Goal: Find specific page/section: Find specific page/section

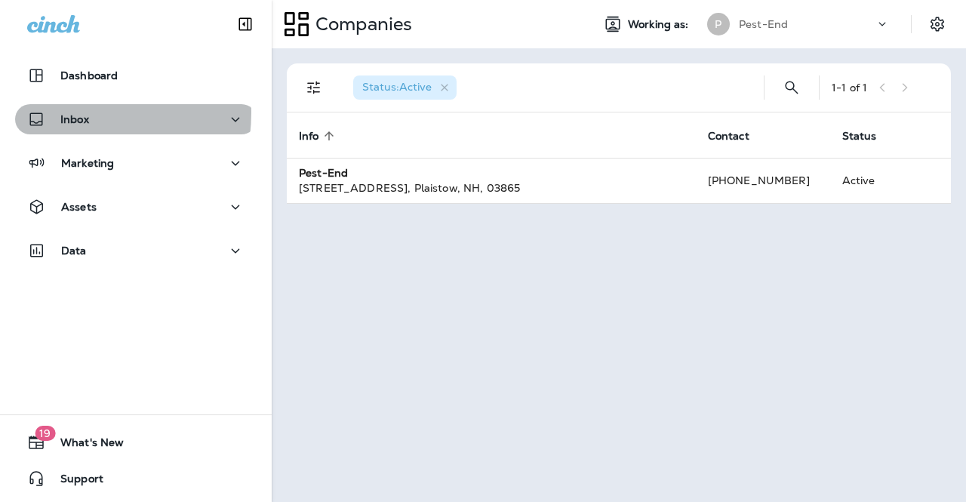
click at [65, 113] on p "Inbox" at bounding box center [74, 119] width 29 height 12
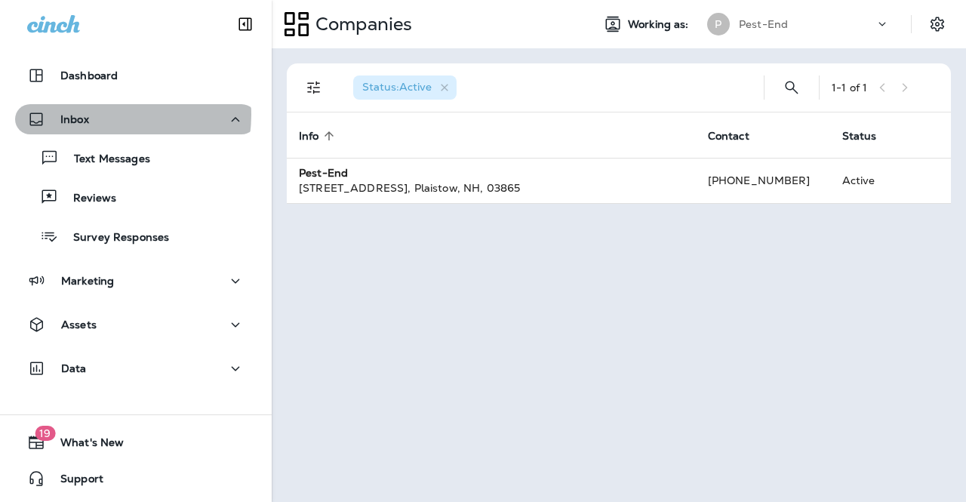
click at [106, 115] on div "Inbox" at bounding box center [135, 119] width 217 height 19
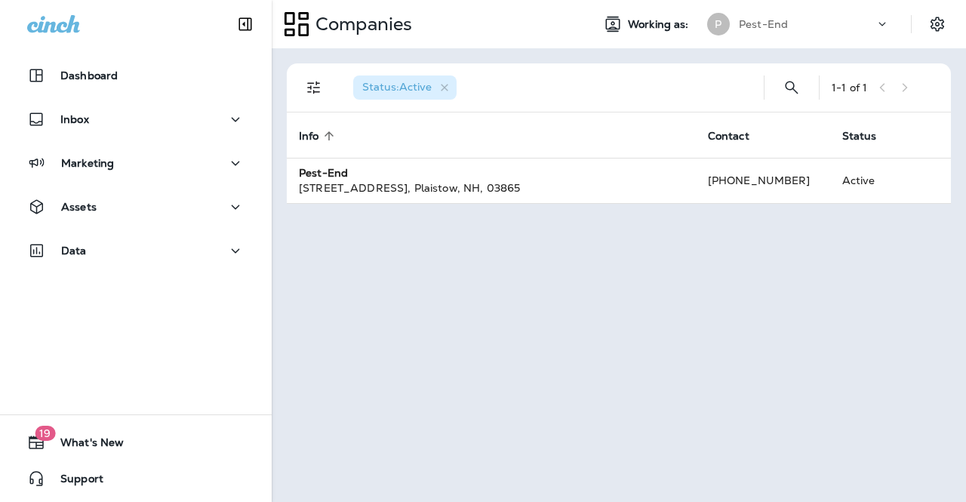
click at [104, 207] on div "Assets" at bounding box center [135, 207] width 217 height 19
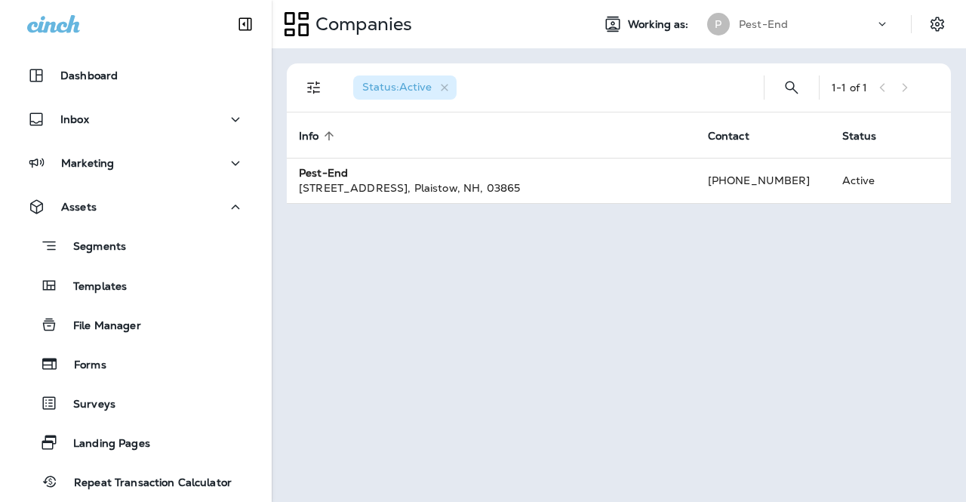
click at [104, 244] on p "Segments" at bounding box center [92, 247] width 68 height 15
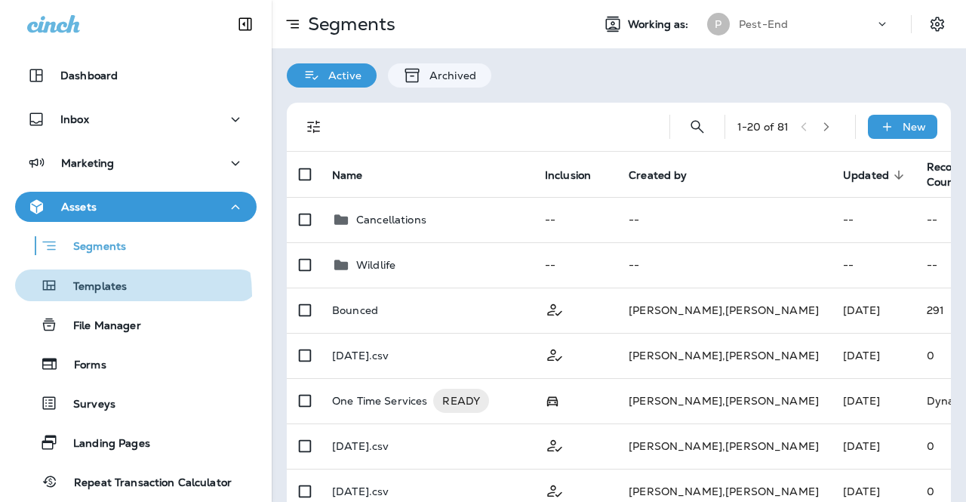
click at [103, 295] on div "Templates" at bounding box center [74, 285] width 106 height 23
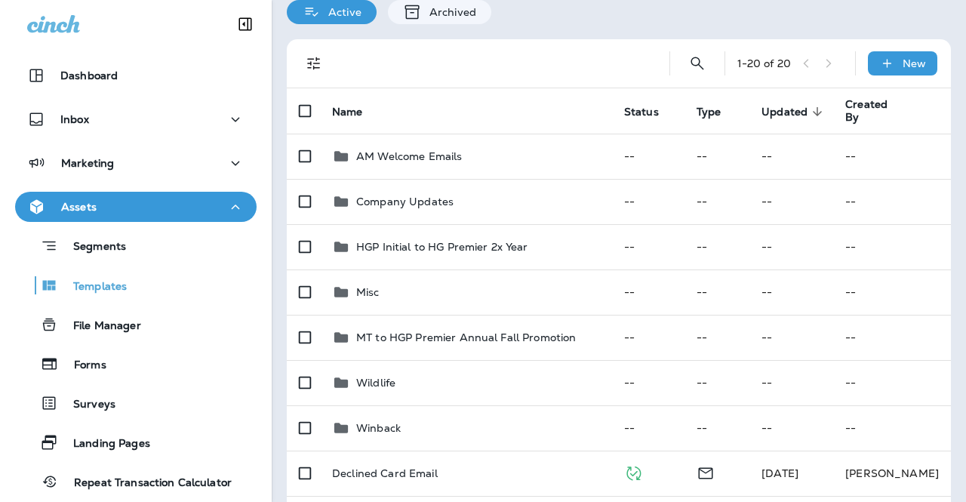
scroll to position [91, 0]
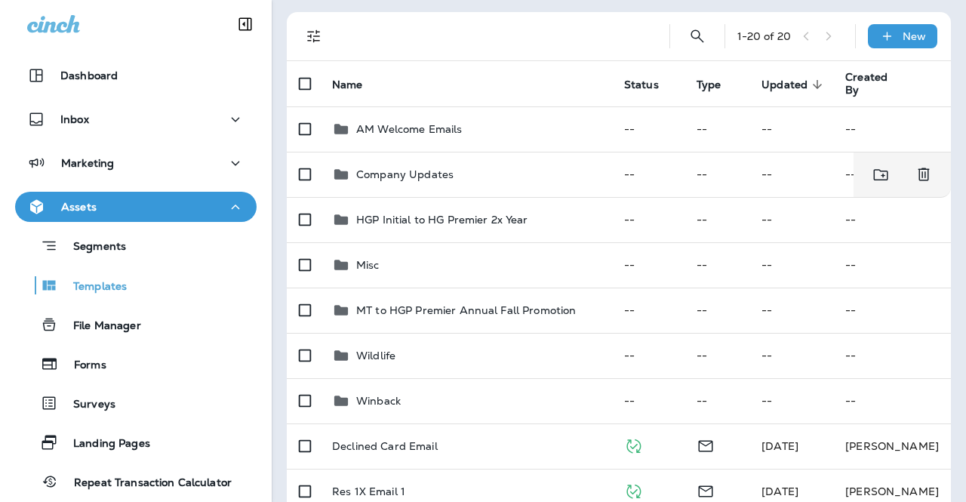
click at [398, 173] on p "Company Updates" at bounding box center [404, 174] width 97 height 12
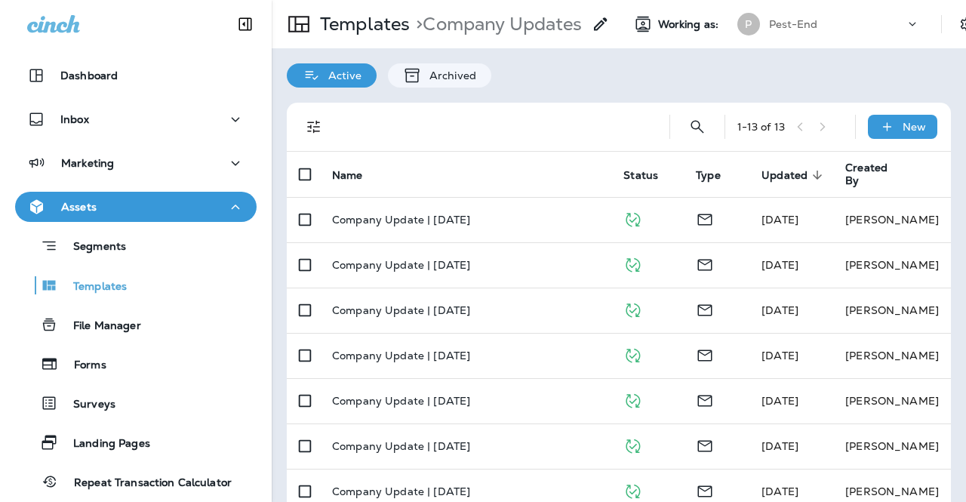
scroll to position [310, 0]
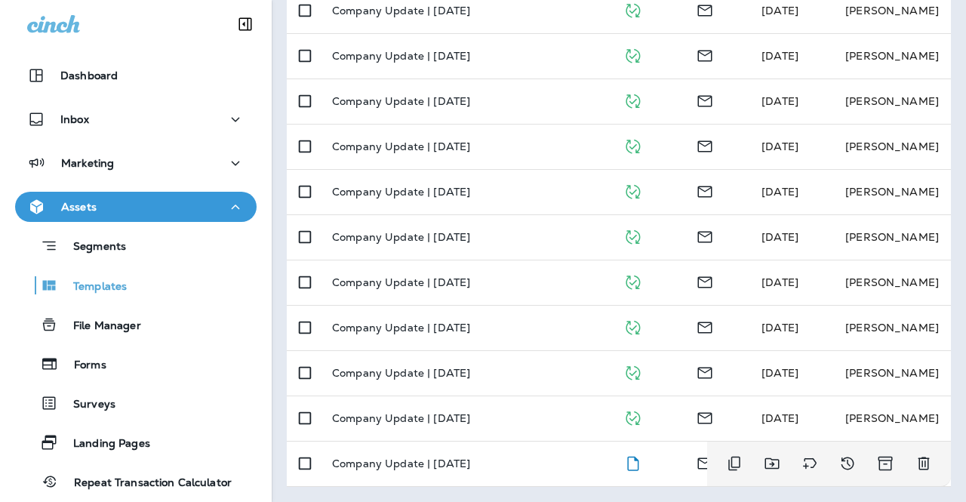
click at [450, 457] on p "Company Update | [DATE]" at bounding box center [401, 463] width 138 height 12
